Goal: Task Accomplishment & Management: Manage account settings

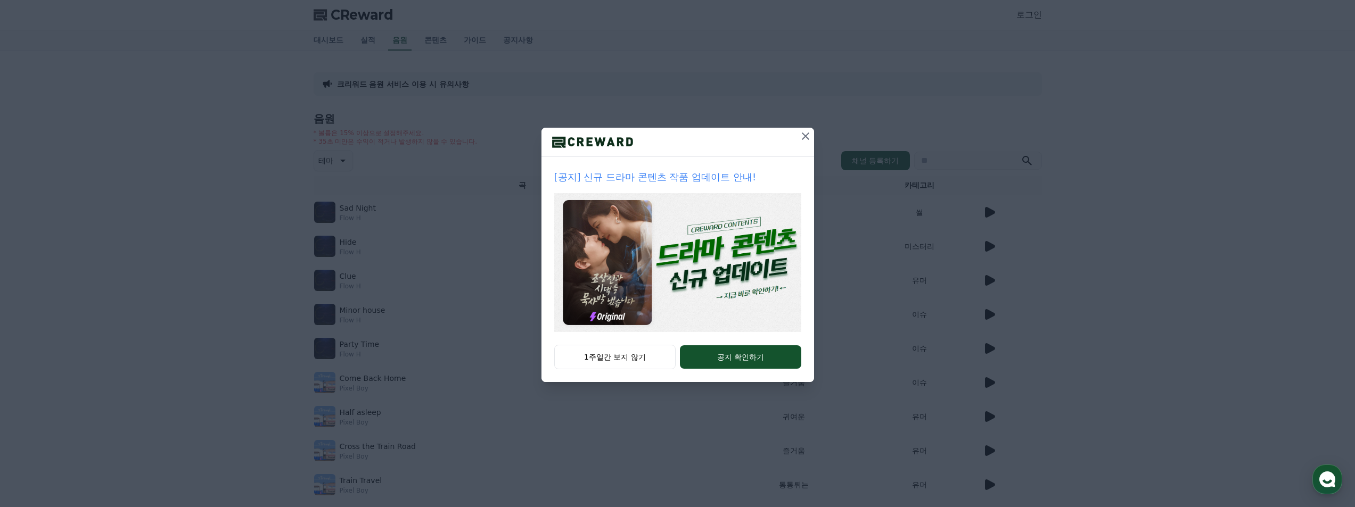
drag, startPoint x: 802, startPoint y: 140, endPoint x: 808, endPoint y: 140, distance: 5.9
click at [802, 140] on icon at bounding box center [805, 136] width 13 height 13
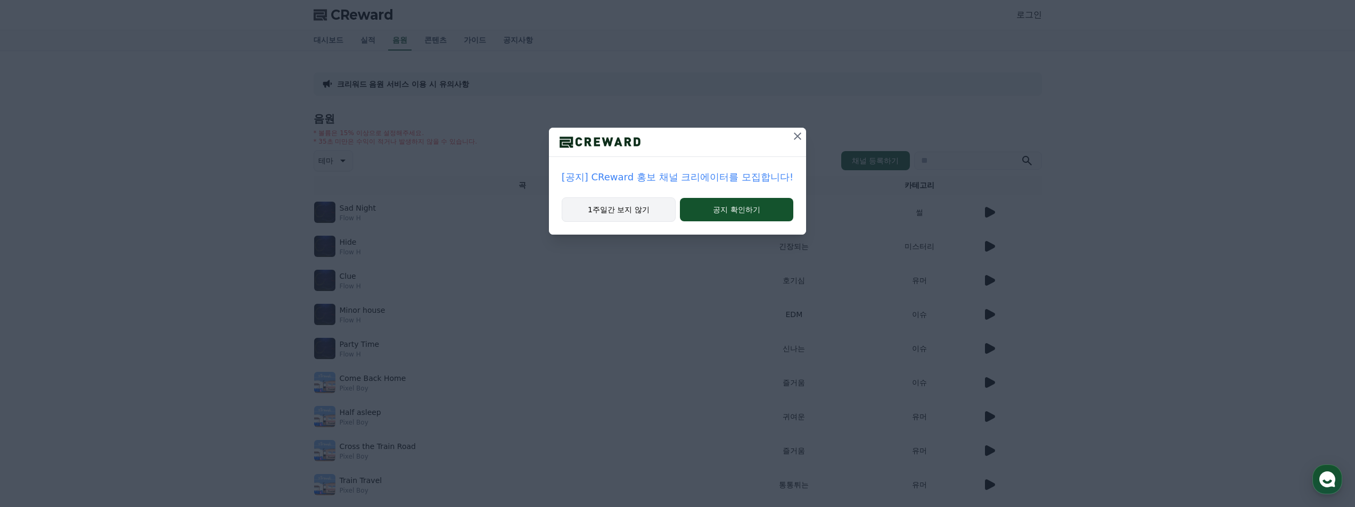
click at [644, 211] on button "1주일간 보지 않기" at bounding box center [619, 210] width 114 height 24
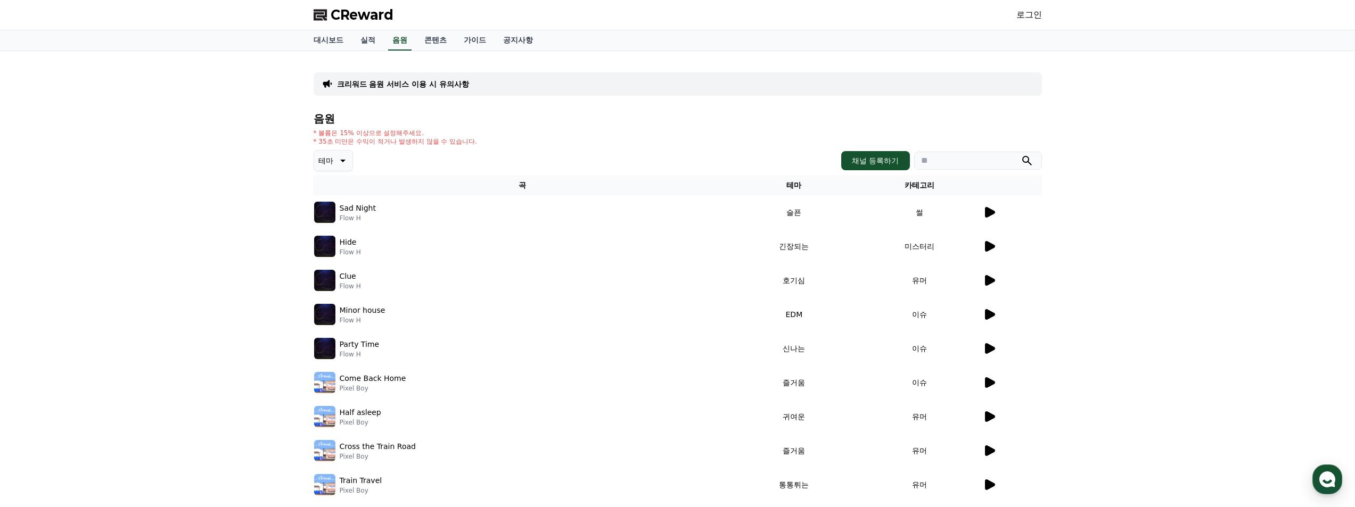
click at [1031, 13] on link "로그인" at bounding box center [1030, 15] width 26 height 13
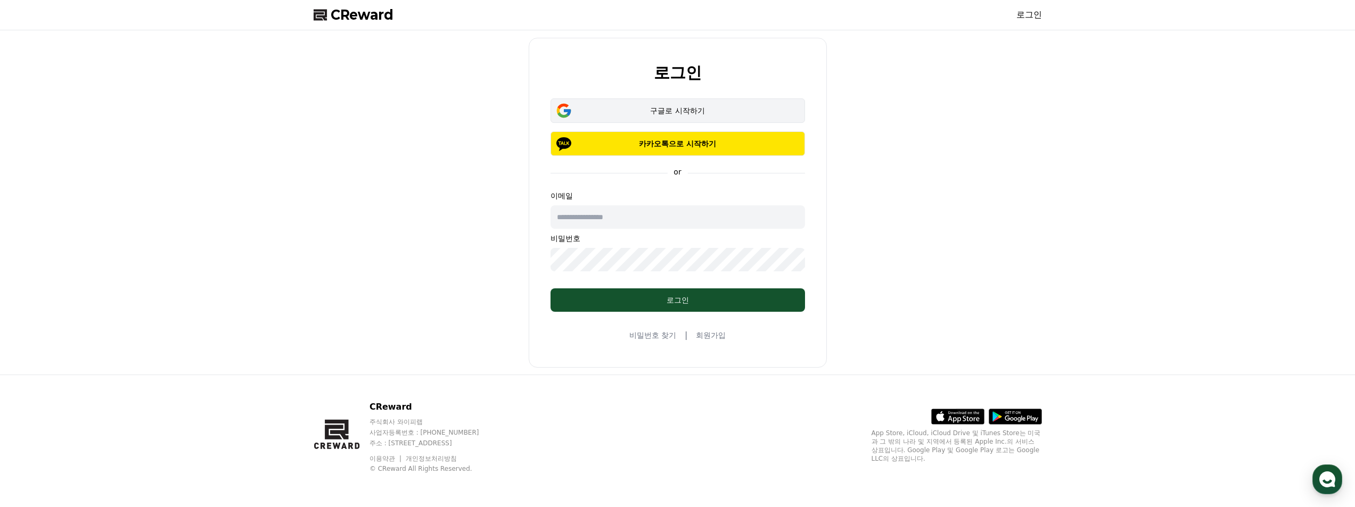
click at [726, 107] on div "구글로 시작하기" at bounding box center [678, 110] width 224 height 11
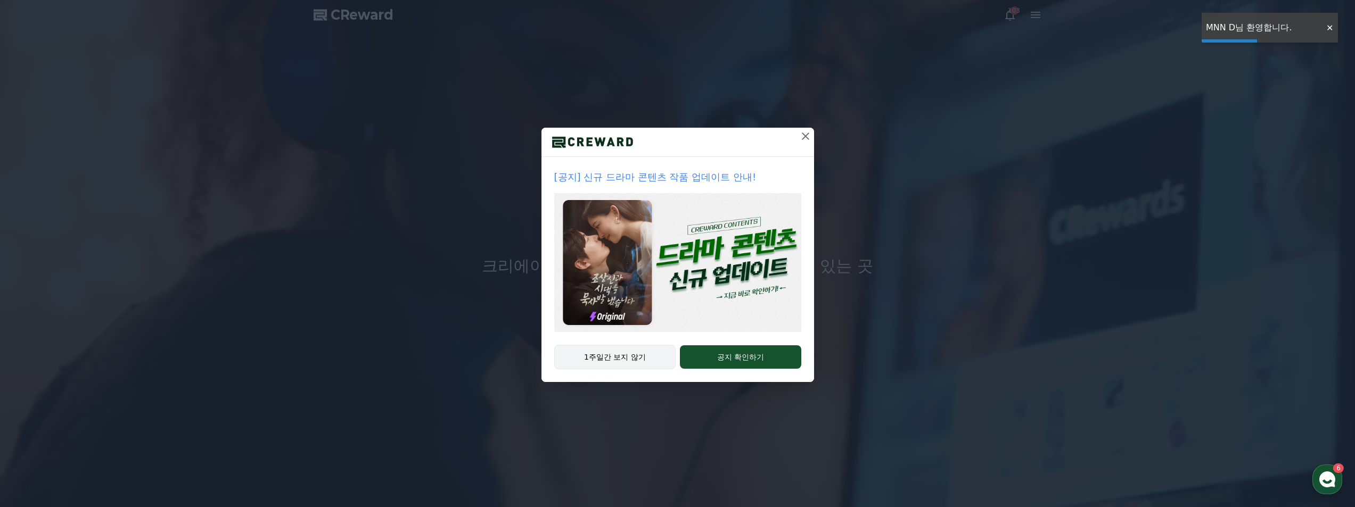
click at [634, 364] on button "1주일간 보지 않기" at bounding box center [615, 357] width 122 height 24
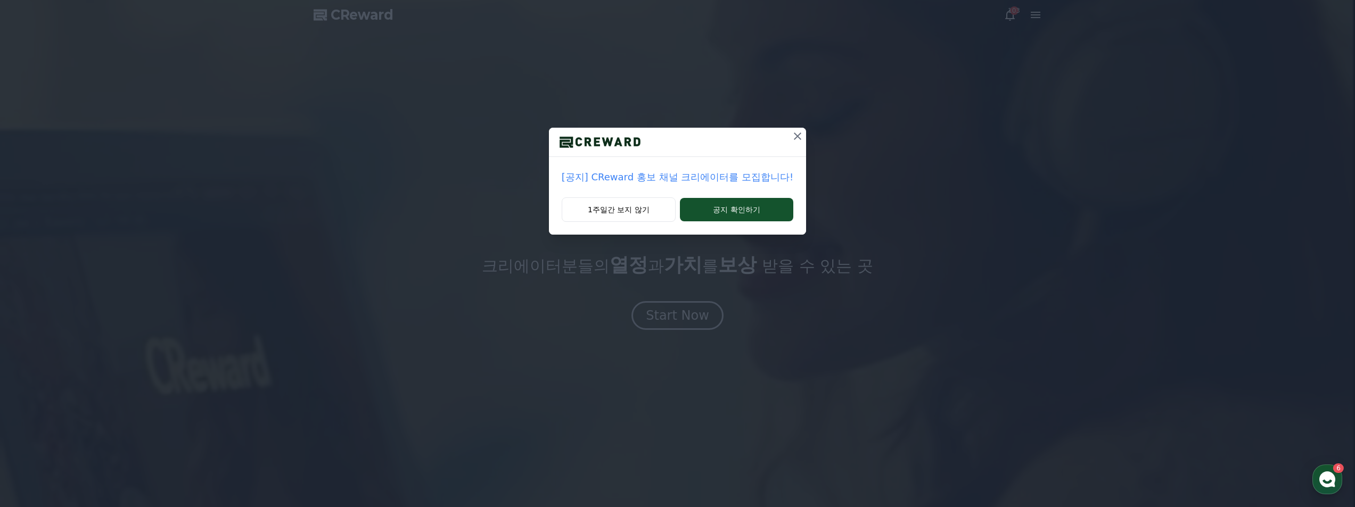
click at [216, 12] on div "[공지] CReward 홍보 채널 크리에이터를 모집합니다! 1주일간 보지 않기 공지 확인하기" at bounding box center [677, 126] width 1355 height 252
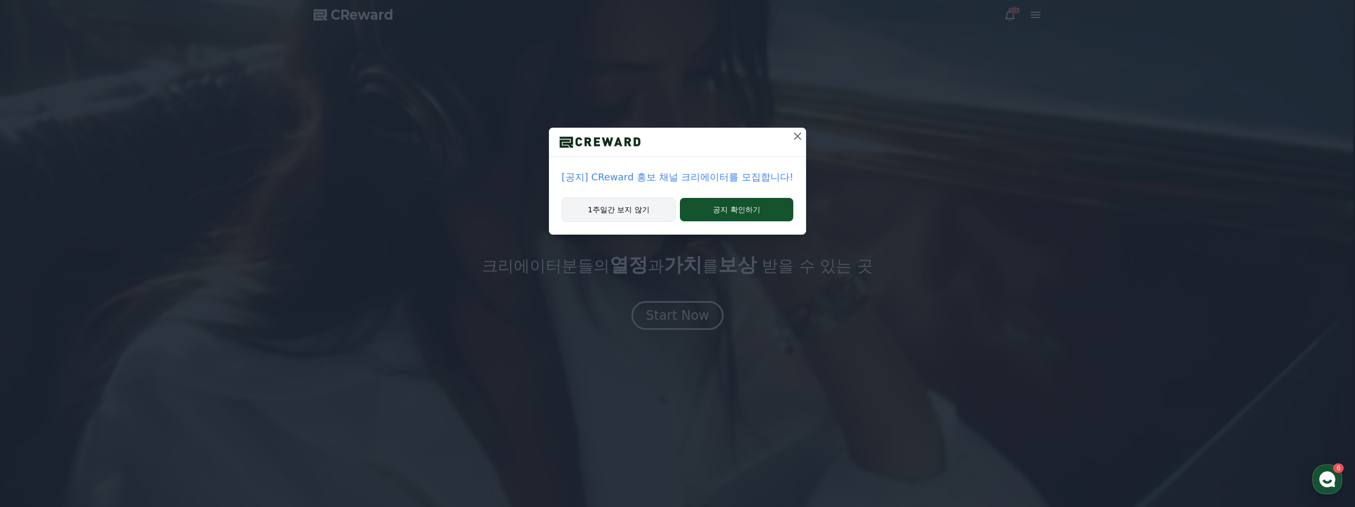
click at [622, 211] on button "1주일간 보지 않기" at bounding box center [619, 210] width 114 height 24
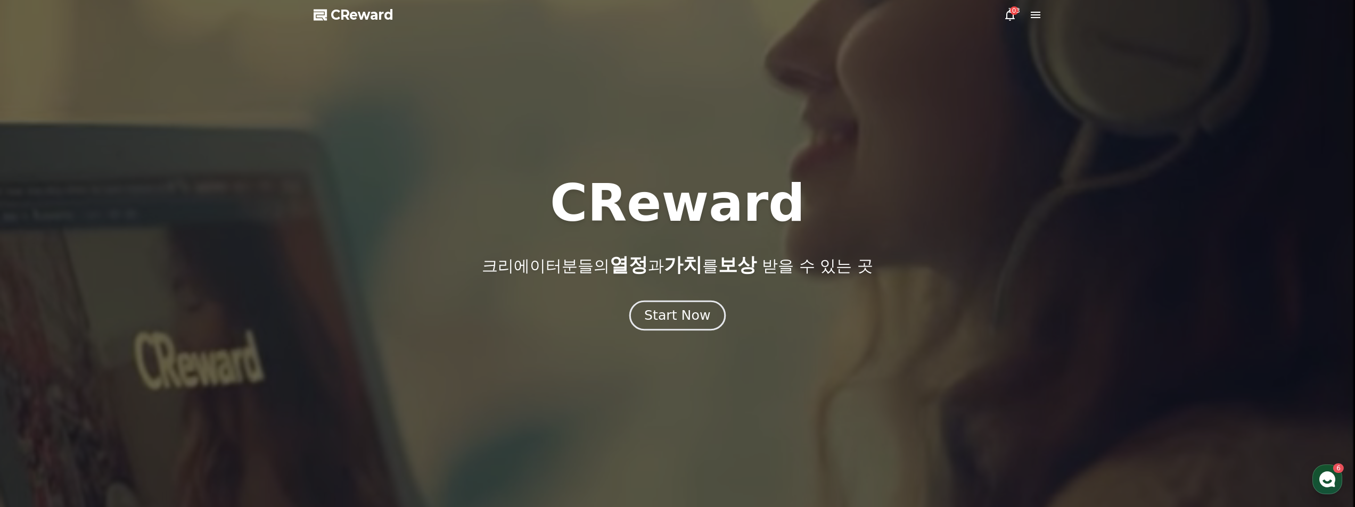
click at [687, 309] on div "Start Now" at bounding box center [677, 316] width 66 height 18
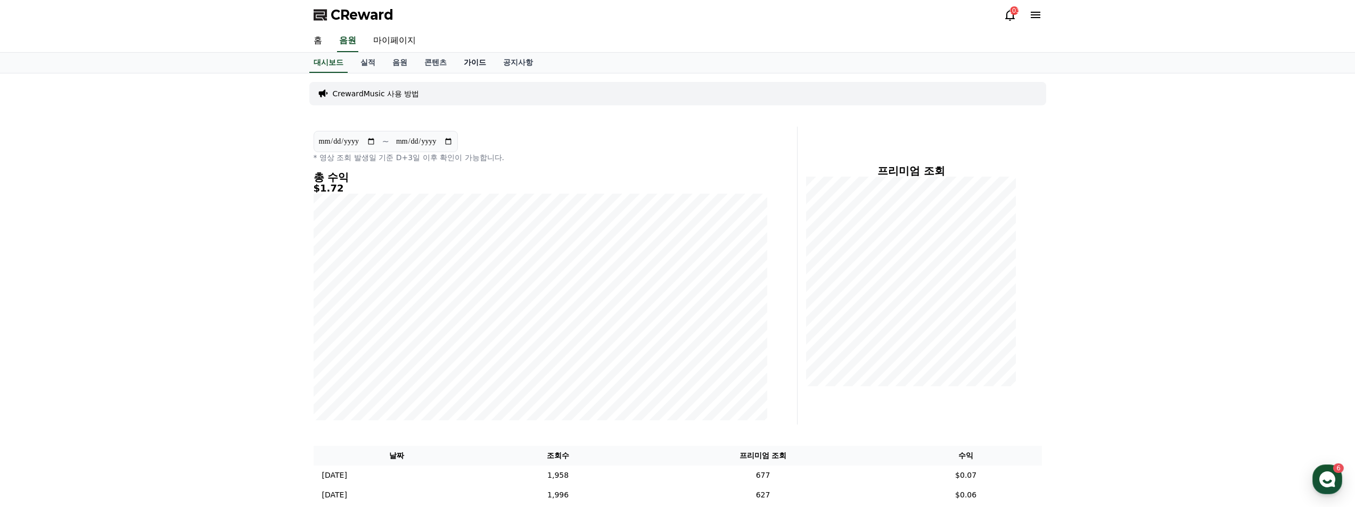
click at [470, 64] on link "가이드" at bounding box center [474, 63] width 39 height 20
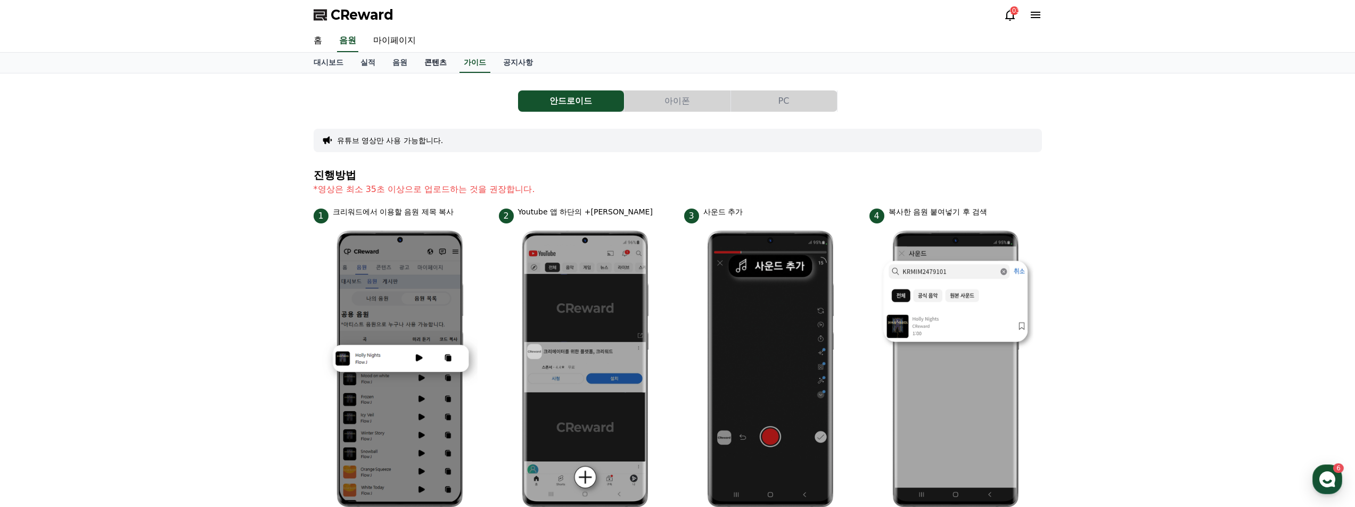
click at [440, 65] on link "콘텐츠" at bounding box center [435, 63] width 39 height 20
click at [406, 63] on link "음원" at bounding box center [400, 63] width 32 height 20
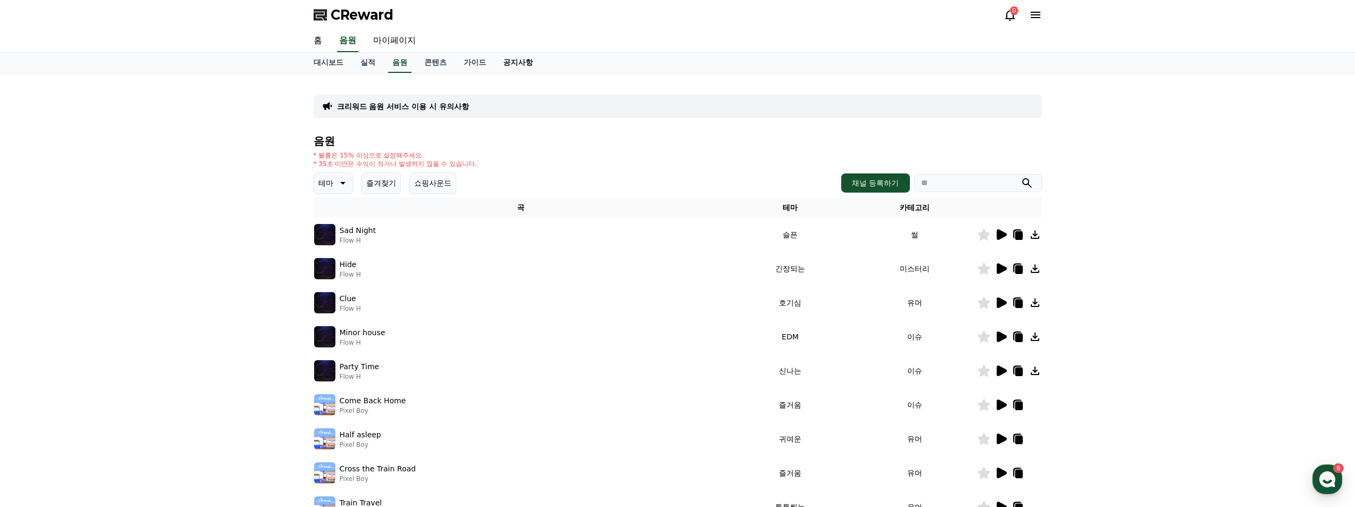
click at [522, 65] on link "공지사항" at bounding box center [518, 63] width 47 height 20
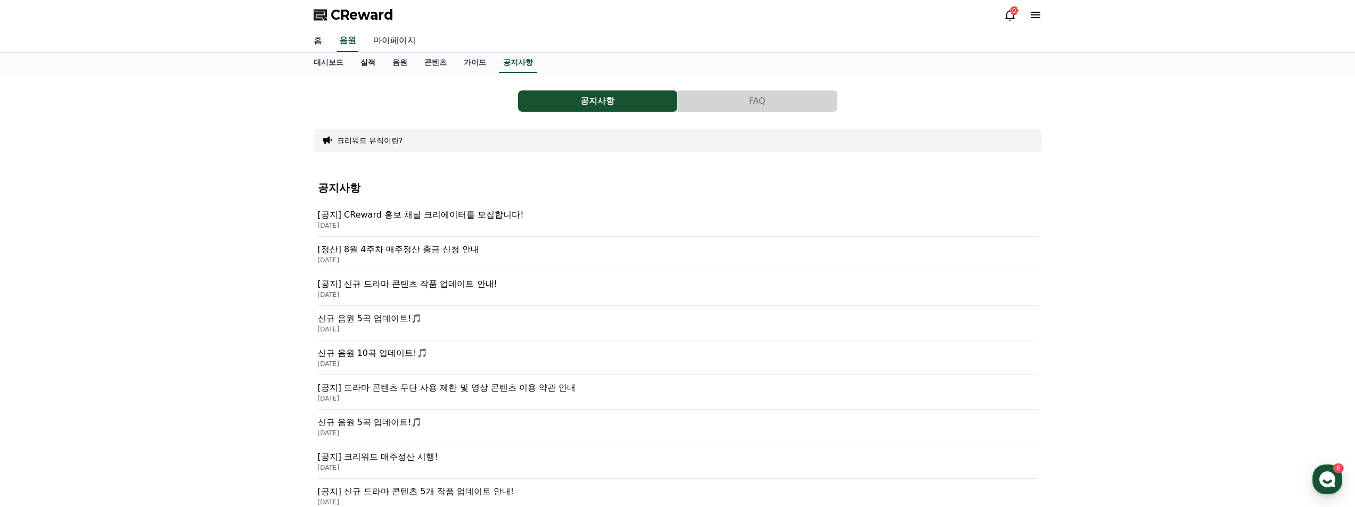
click at [370, 55] on link "실적" at bounding box center [368, 63] width 32 height 20
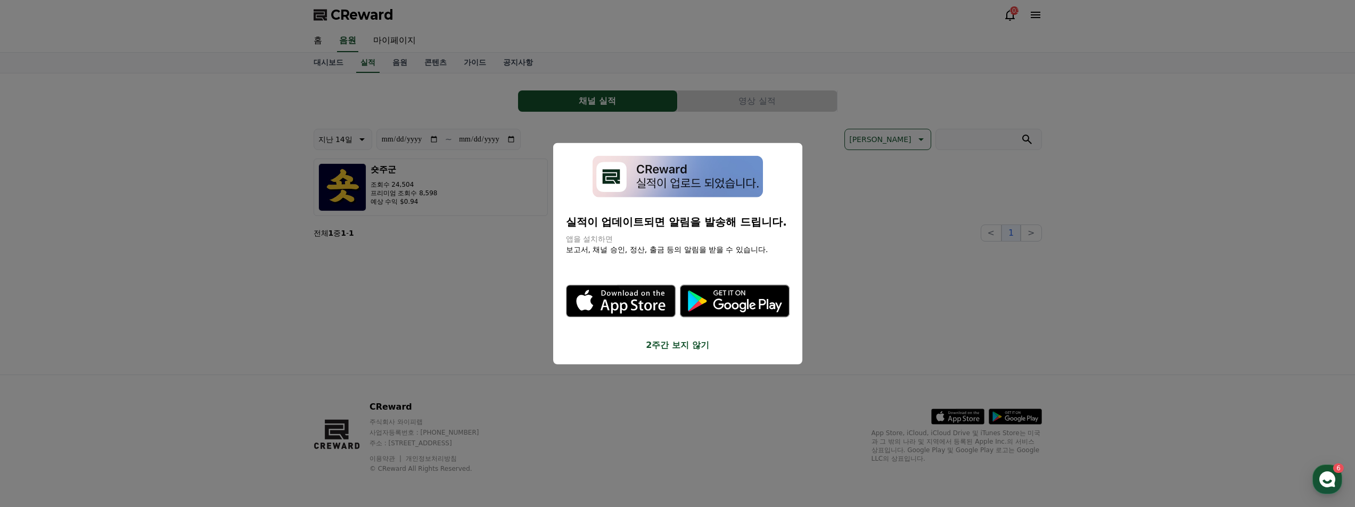
click at [688, 347] on button "2주간 보지 않기" at bounding box center [678, 345] width 224 height 13
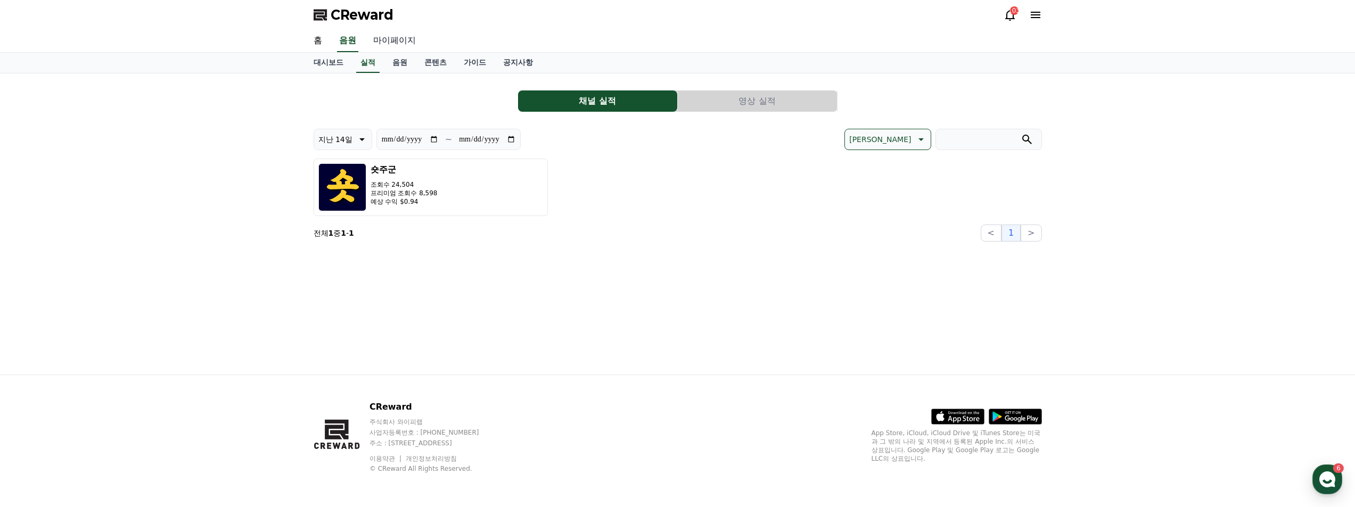
click at [397, 37] on link "마이페이지" at bounding box center [395, 41] width 60 height 22
select select "**********"
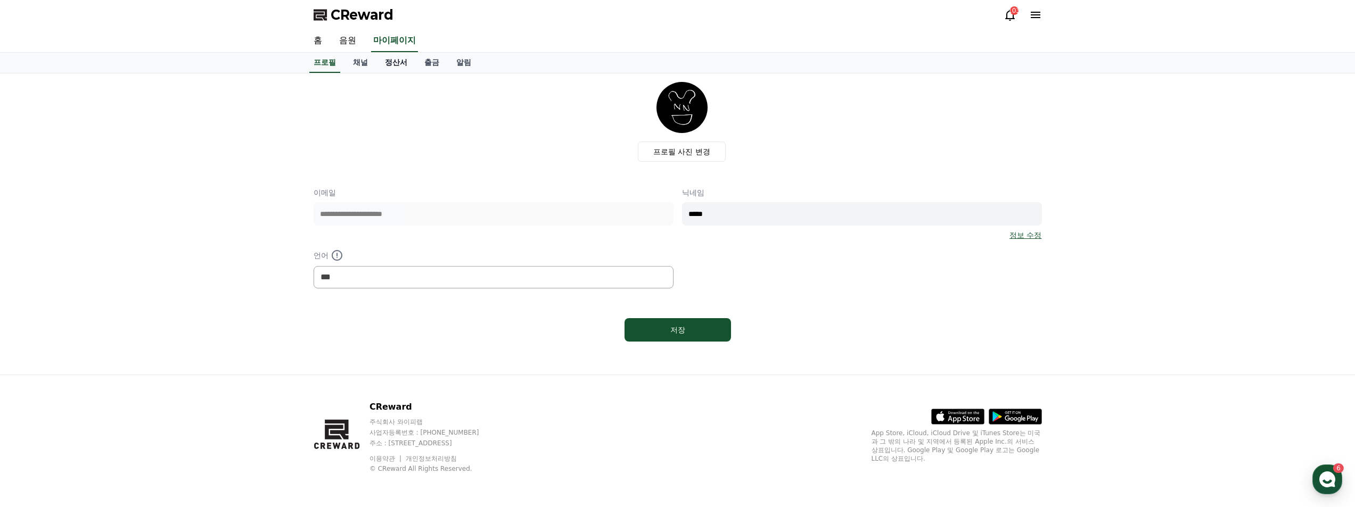
click at [395, 67] on link "정산서" at bounding box center [395, 63] width 39 height 20
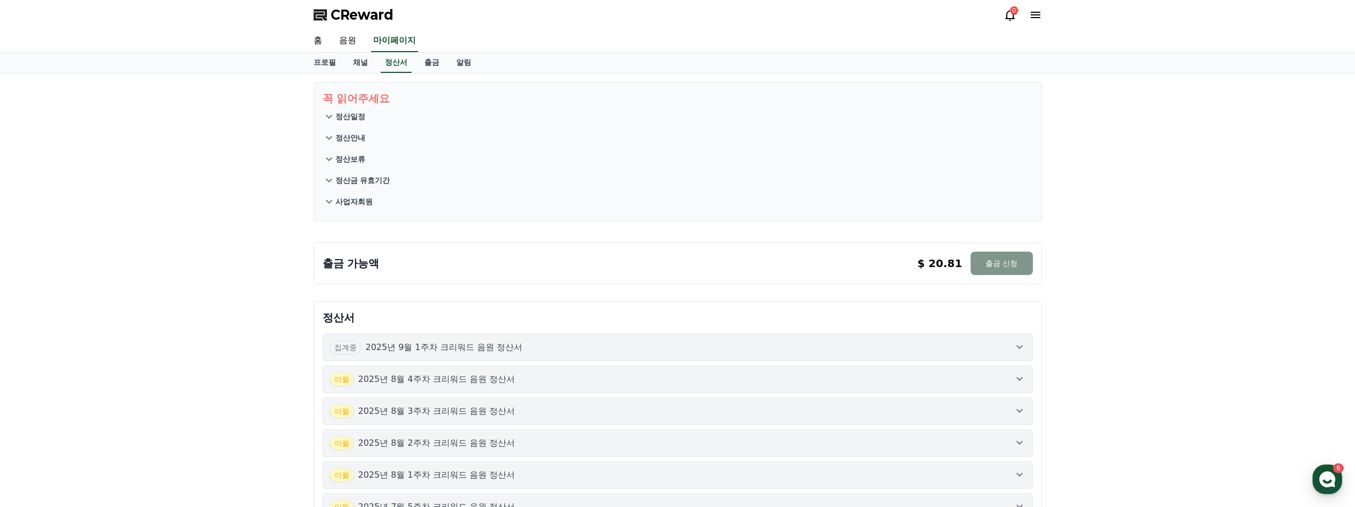
click at [1003, 266] on button "출금 신청" at bounding box center [1002, 263] width 62 height 23
